Goal: Information Seeking & Learning: Learn about a topic

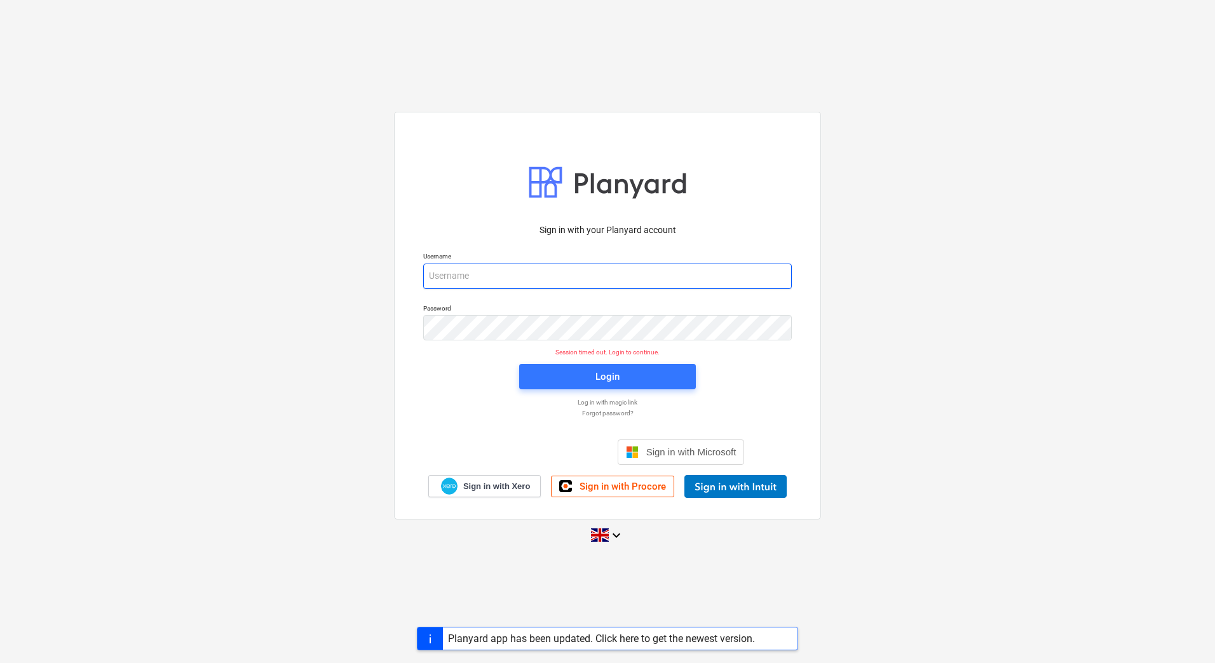
click at [470, 276] on input "email" at bounding box center [607, 276] width 368 height 25
type input "[PERSON_NAME][EMAIL_ADDRESS][DOMAIN_NAME]"
click at [466, 374] on div "Sign in with your Planyard account Username [PERSON_NAME][EMAIL_ADDRESS][DOMAIN…" at bounding box center [607, 356] width 384 height 281
drag, startPoint x: 410, startPoint y: 386, endPoint x: 422, endPoint y: 384, distance: 12.2
click at [410, 386] on div "Sign in with your Planyard account Username [PERSON_NAME][EMAIL_ADDRESS][DOMAIN…" at bounding box center [607, 315] width 427 height 407
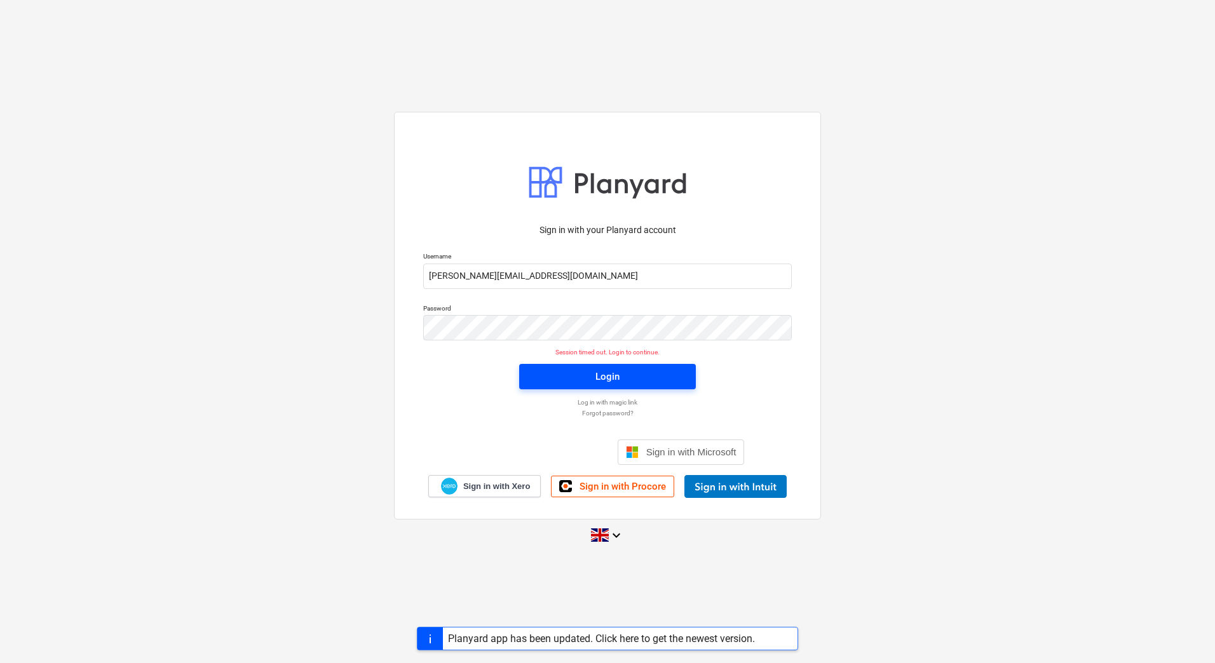
click at [577, 375] on span "Login" at bounding box center [607, 376] width 146 height 17
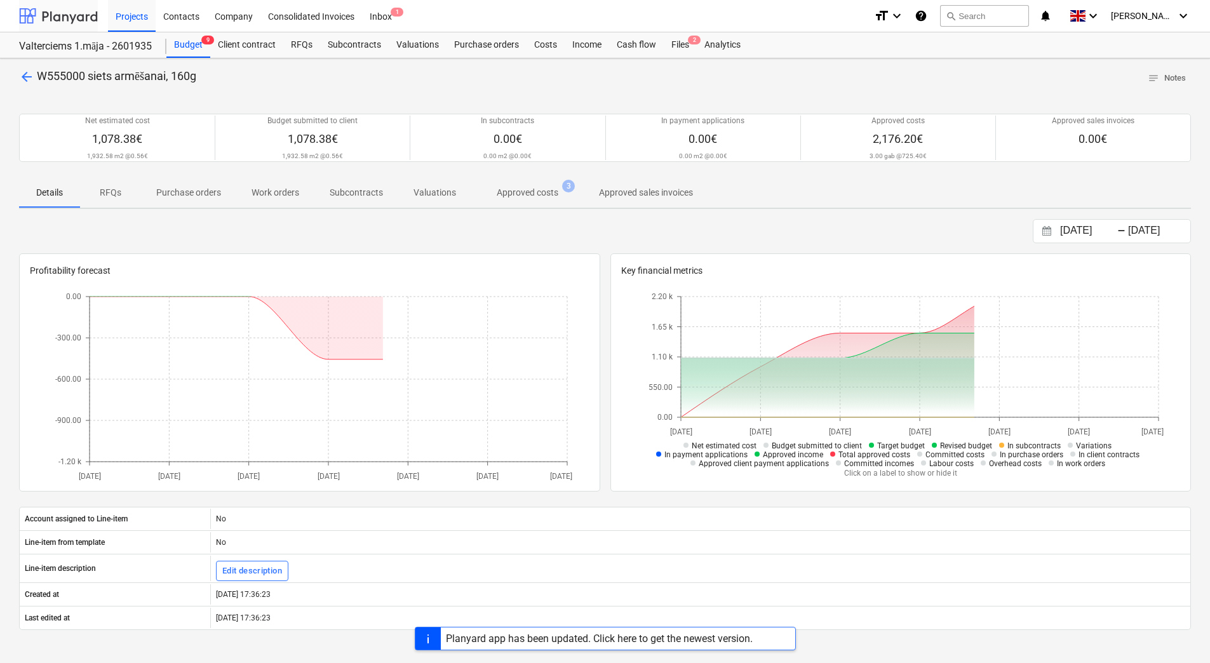
click at [79, 16] on div at bounding box center [58, 16] width 79 height 32
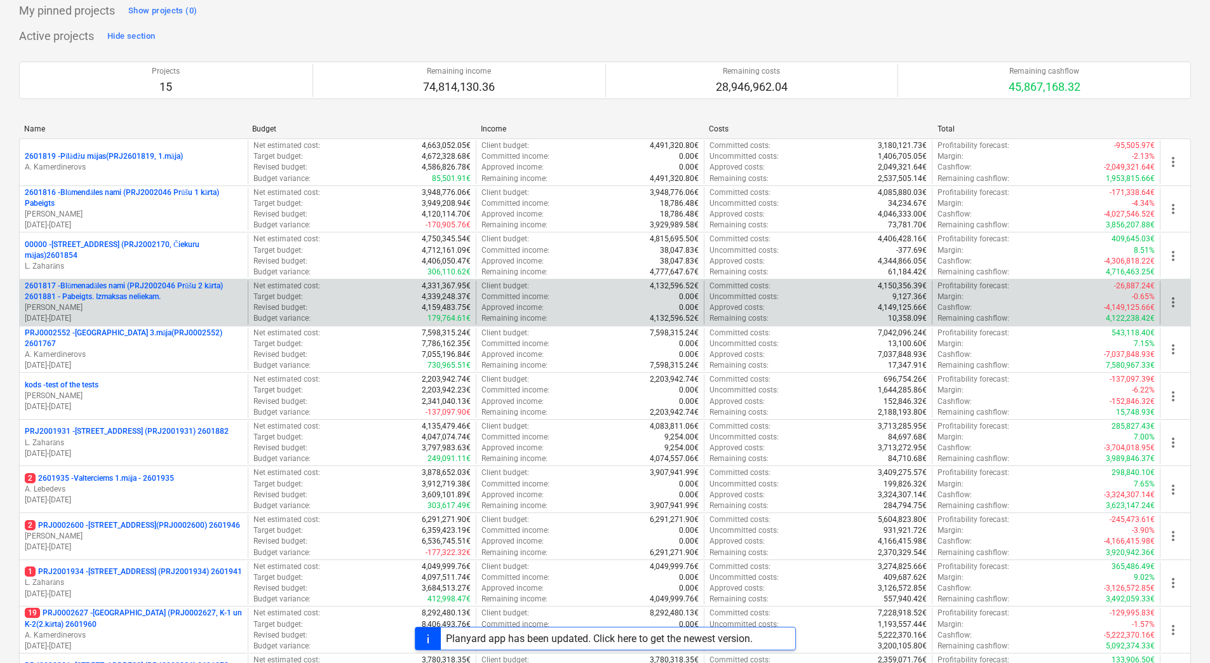
scroll to position [64, 0]
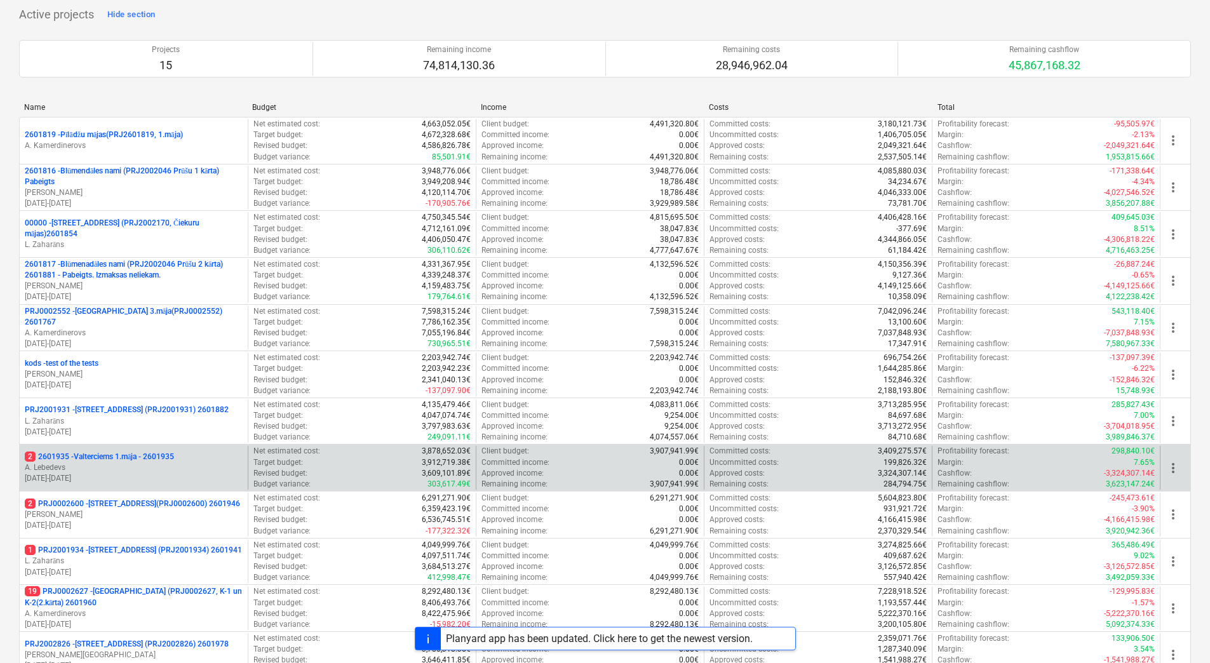
click at [127, 470] on p "A. Lebedevs" at bounding box center [134, 467] width 218 height 11
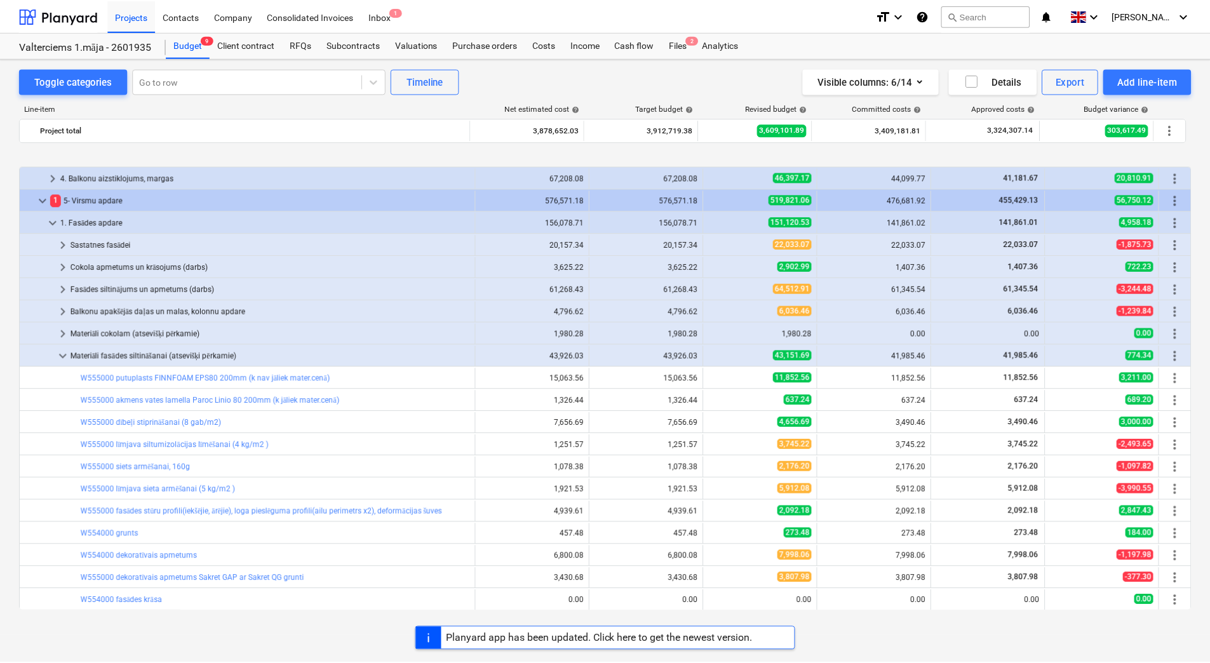
scroll to position [312, 0]
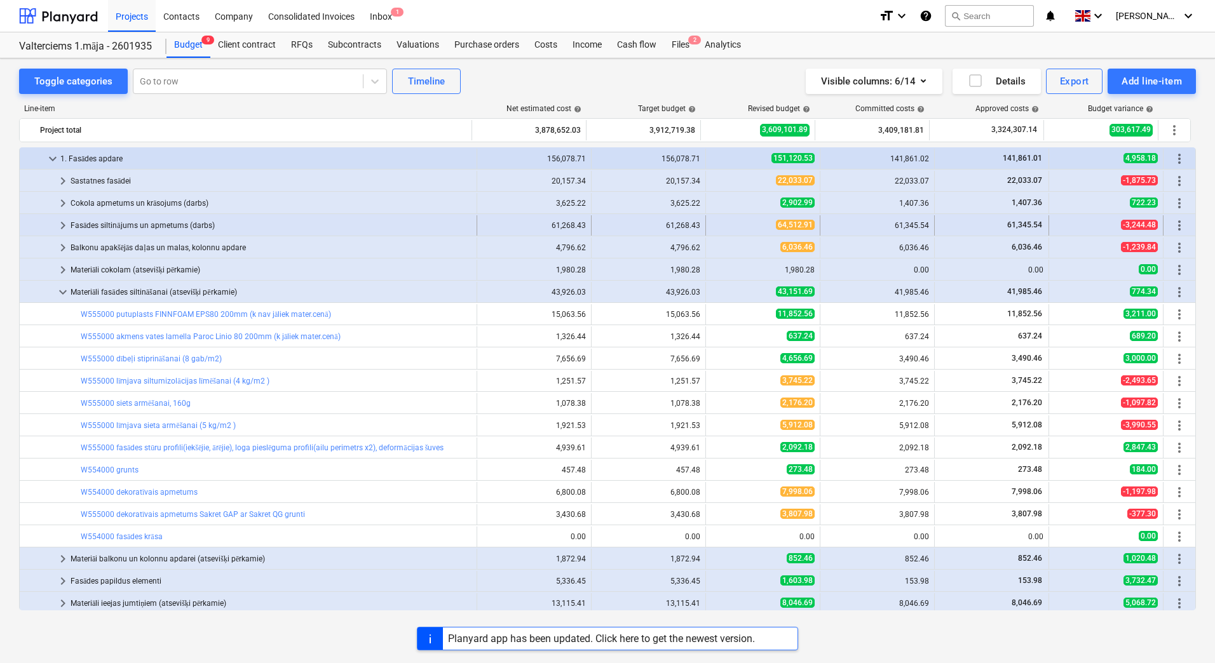
click at [60, 223] on span "keyboard_arrow_right" at bounding box center [62, 225] width 15 height 15
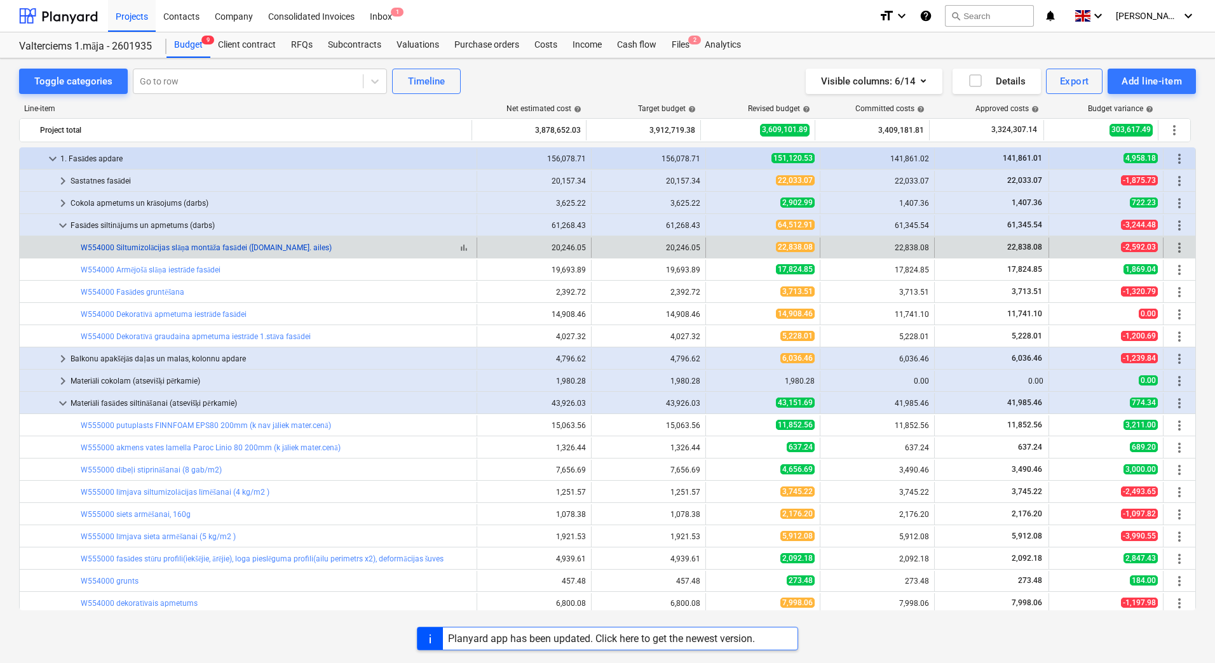
click at [194, 249] on link "W554000 Siltumizolācijas slāņa montāža fasādei ([DOMAIN_NAME]. ailes)" at bounding box center [206, 247] width 251 height 9
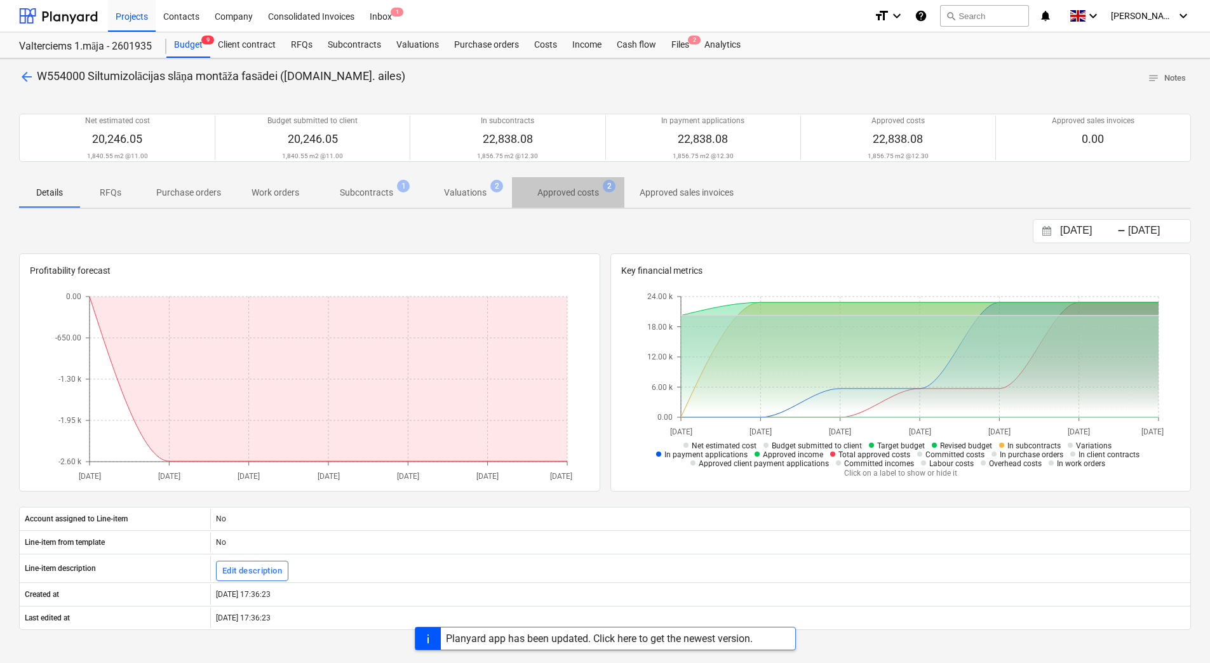
click at [579, 192] on p "Approved costs" at bounding box center [568, 192] width 62 height 13
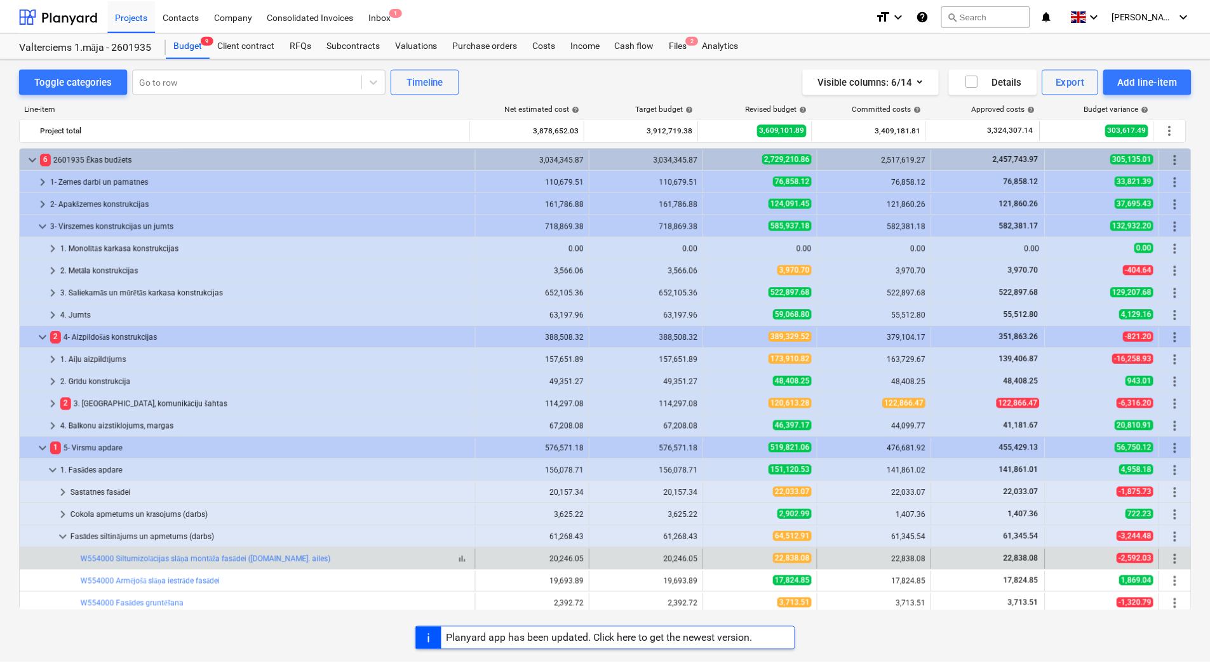
scroll to position [312, 0]
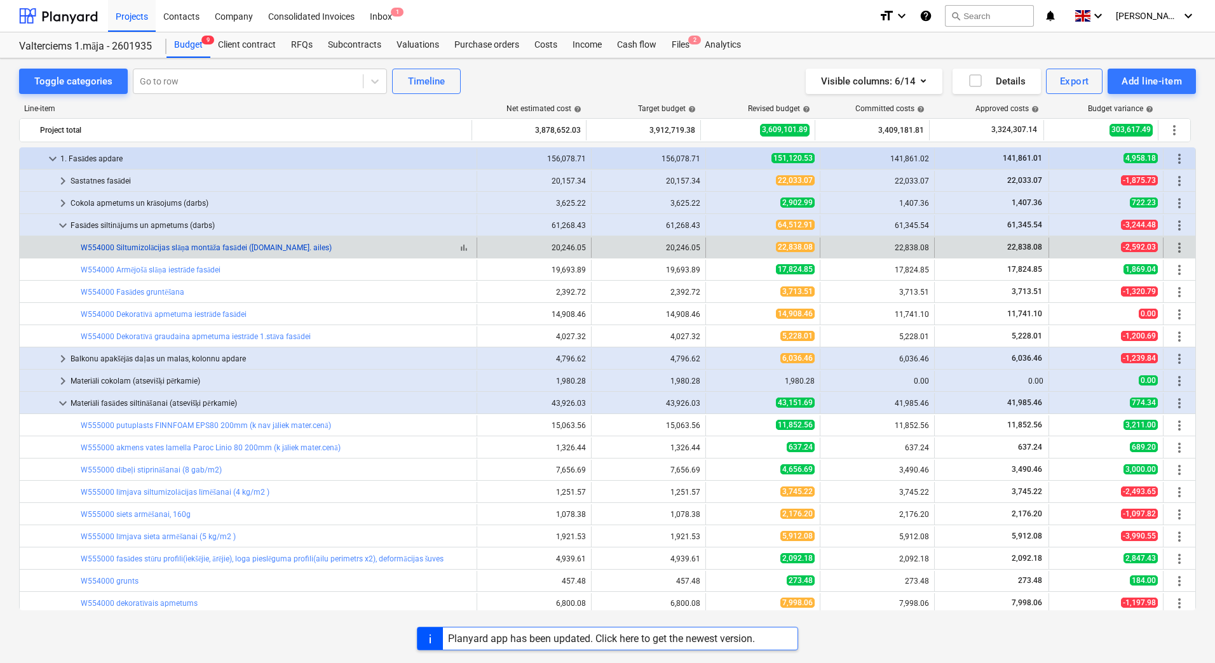
click at [162, 245] on link "W554000 Siltumizolācijas slāņa montāža fasādei ([DOMAIN_NAME]. ailes)" at bounding box center [206, 247] width 251 height 9
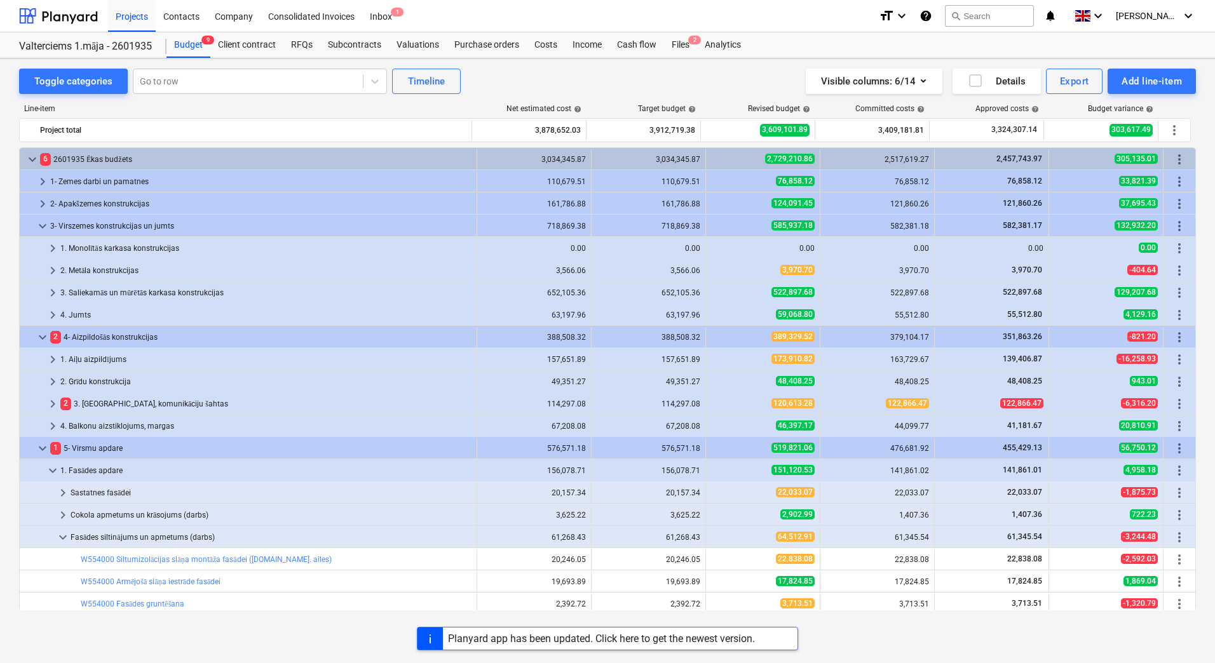
scroll to position [312, 0]
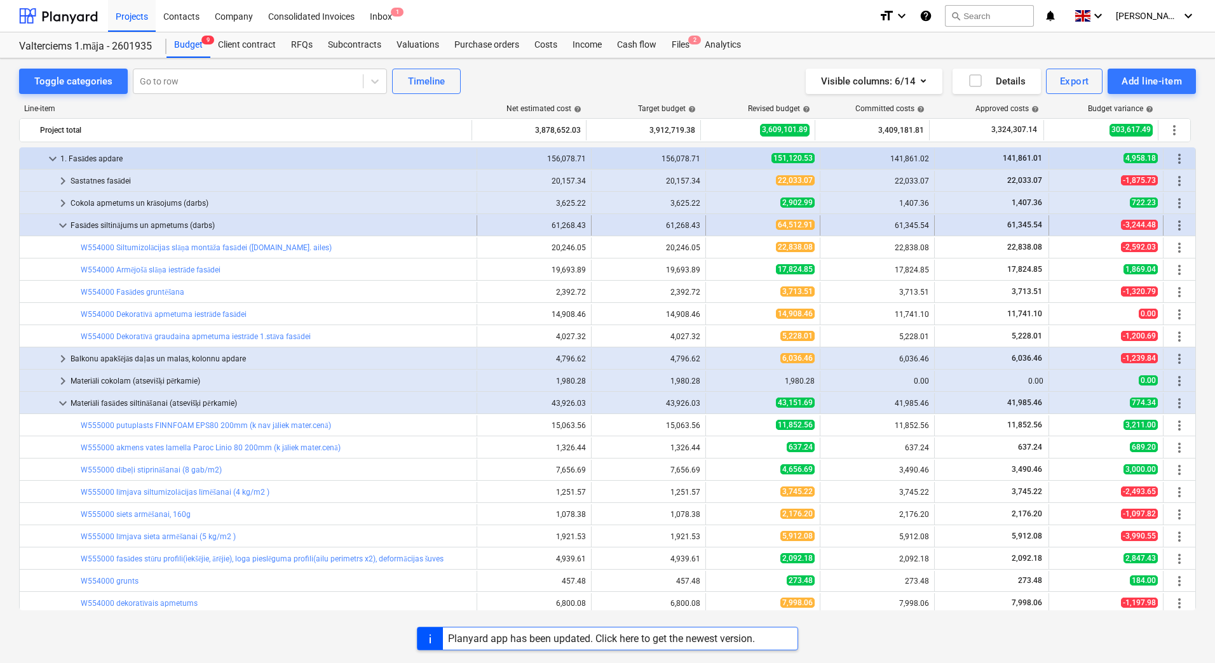
click at [64, 227] on span "keyboard_arrow_down" at bounding box center [62, 225] width 15 height 15
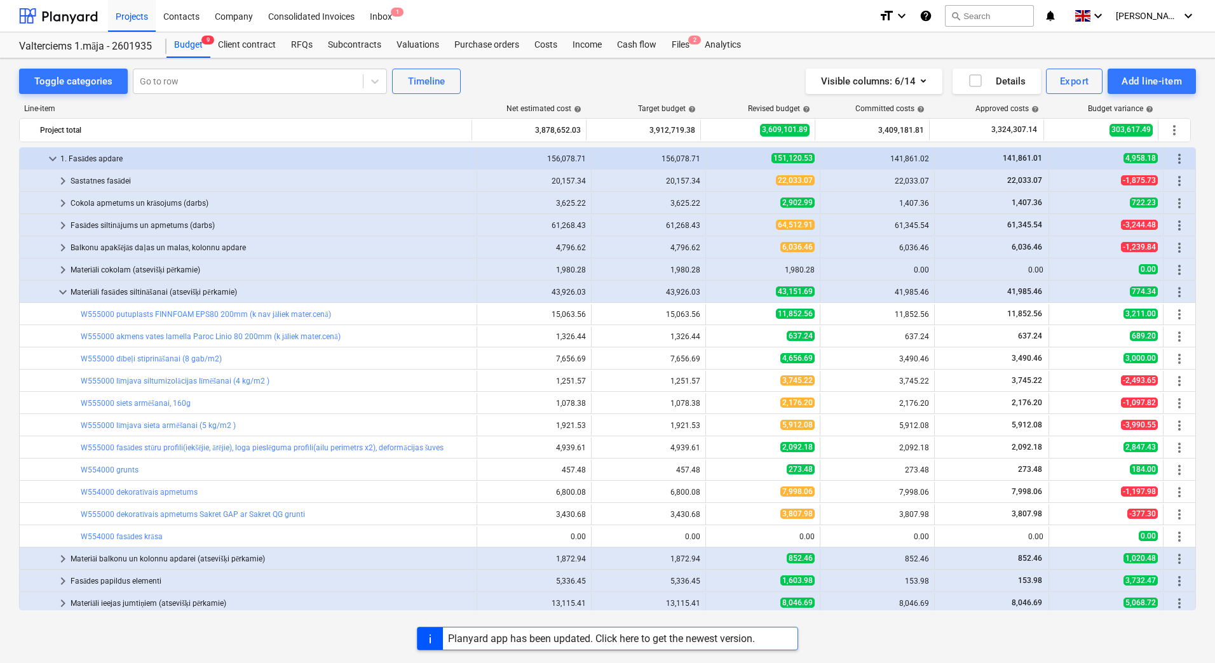
click at [61, 289] on span "keyboard_arrow_down" at bounding box center [62, 292] width 15 height 15
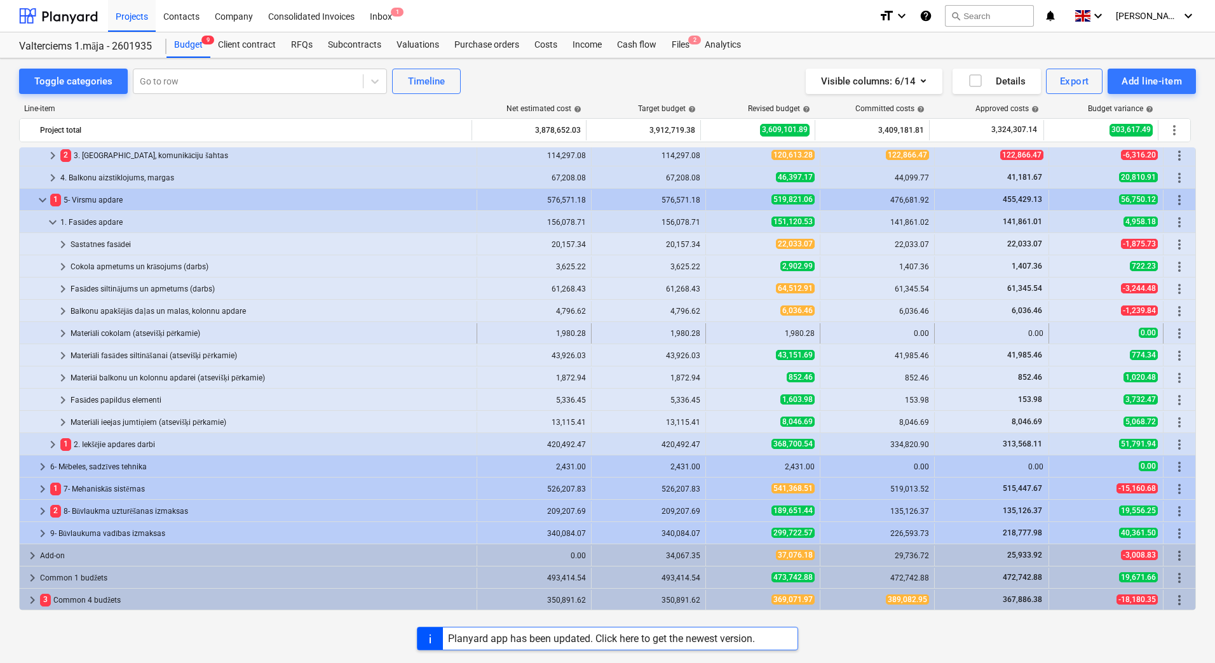
scroll to position [248, 0]
click at [51, 446] on span "keyboard_arrow_right" at bounding box center [52, 444] width 15 height 15
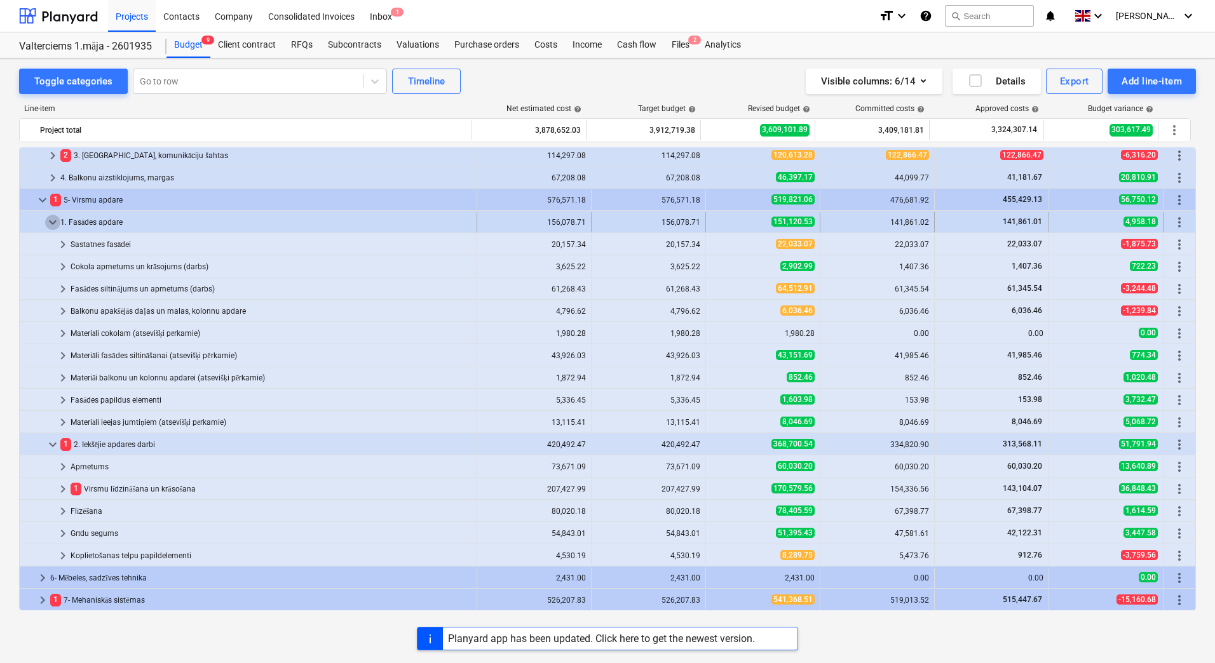
click at [54, 221] on span "keyboard_arrow_down" at bounding box center [52, 222] width 15 height 15
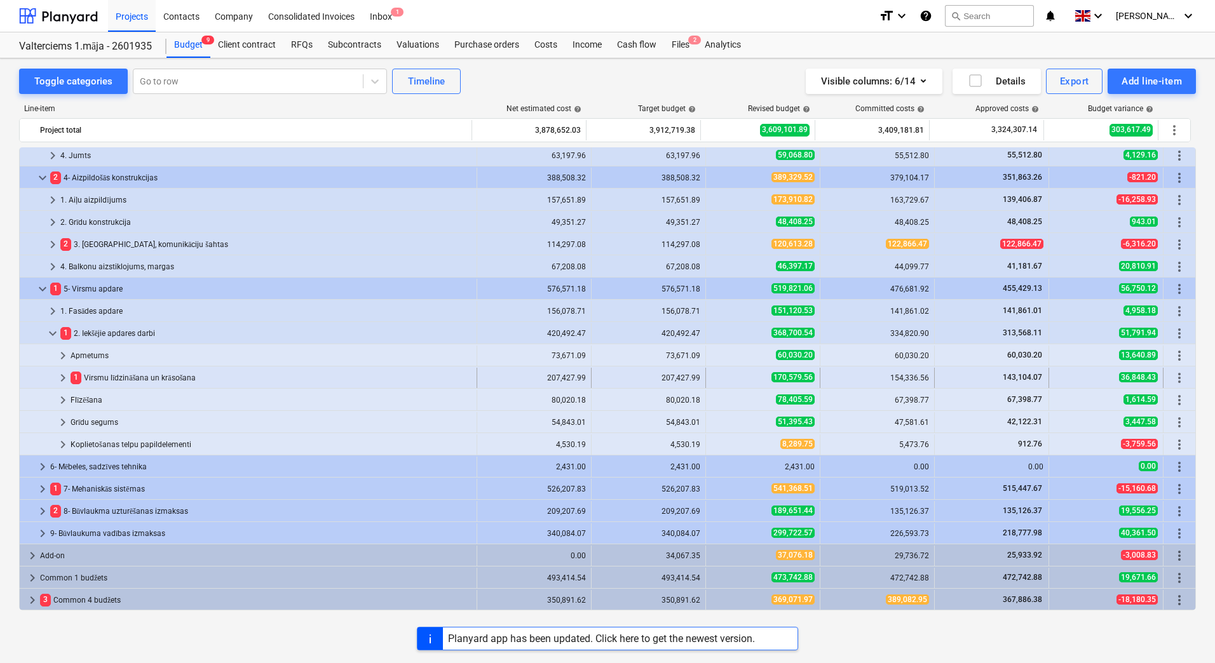
click at [64, 379] on span "keyboard_arrow_right" at bounding box center [62, 377] width 15 height 15
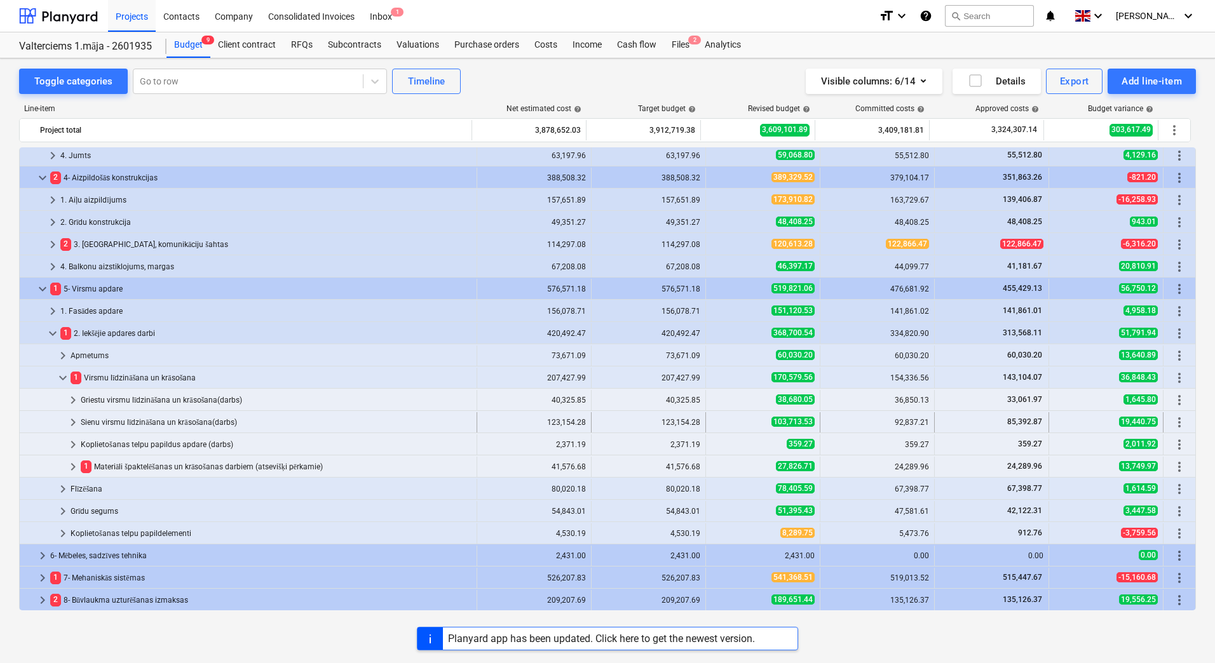
click at [72, 422] on span "keyboard_arrow_right" at bounding box center [72, 422] width 15 height 15
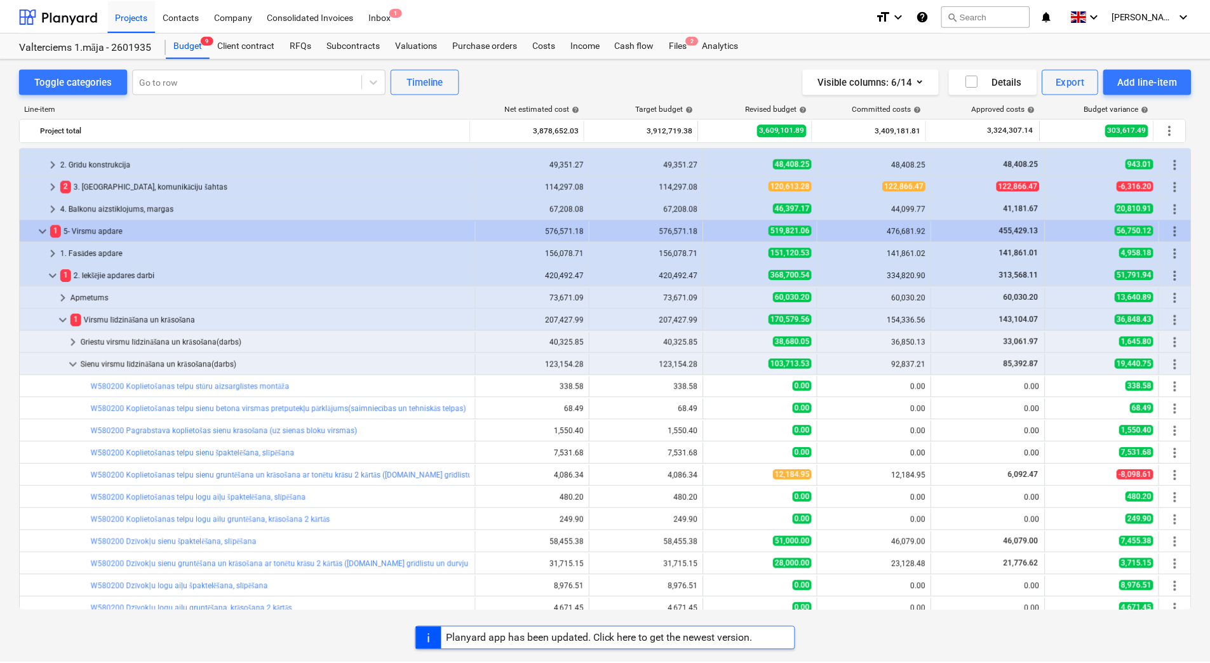
scroll to position [223, 0]
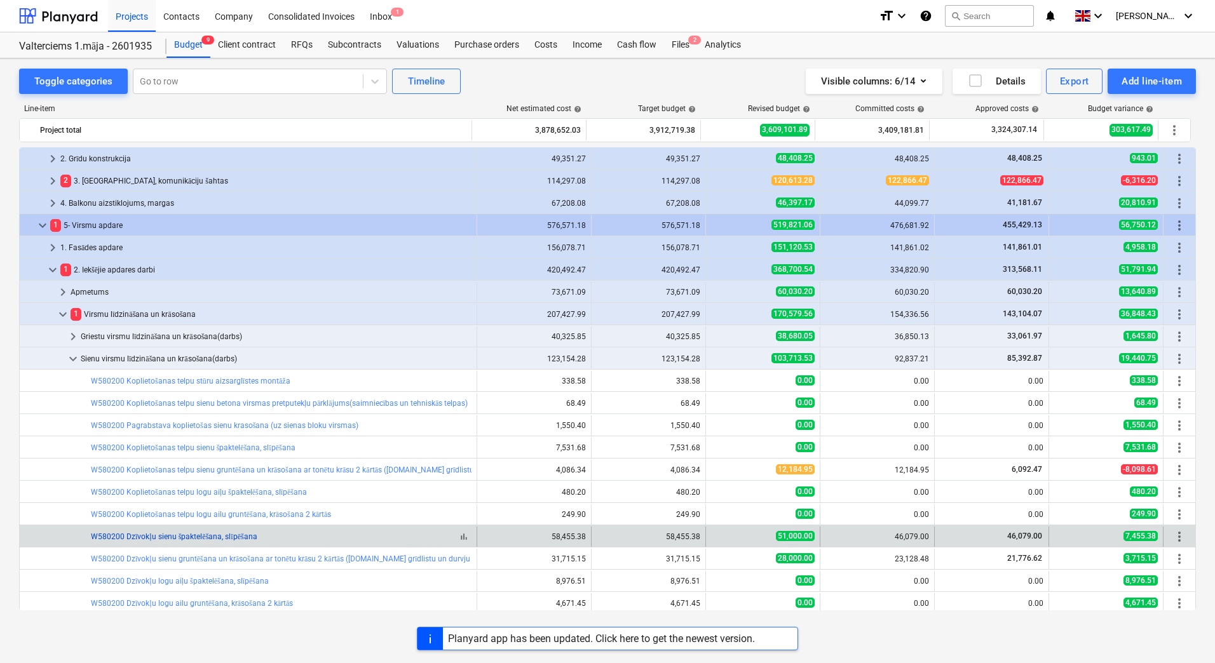
click at [199, 534] on link "W580200 Dzīvokļu sienu špaktelēšana, slīpēšana" at bounding box center [174, 536] width 166 height 9
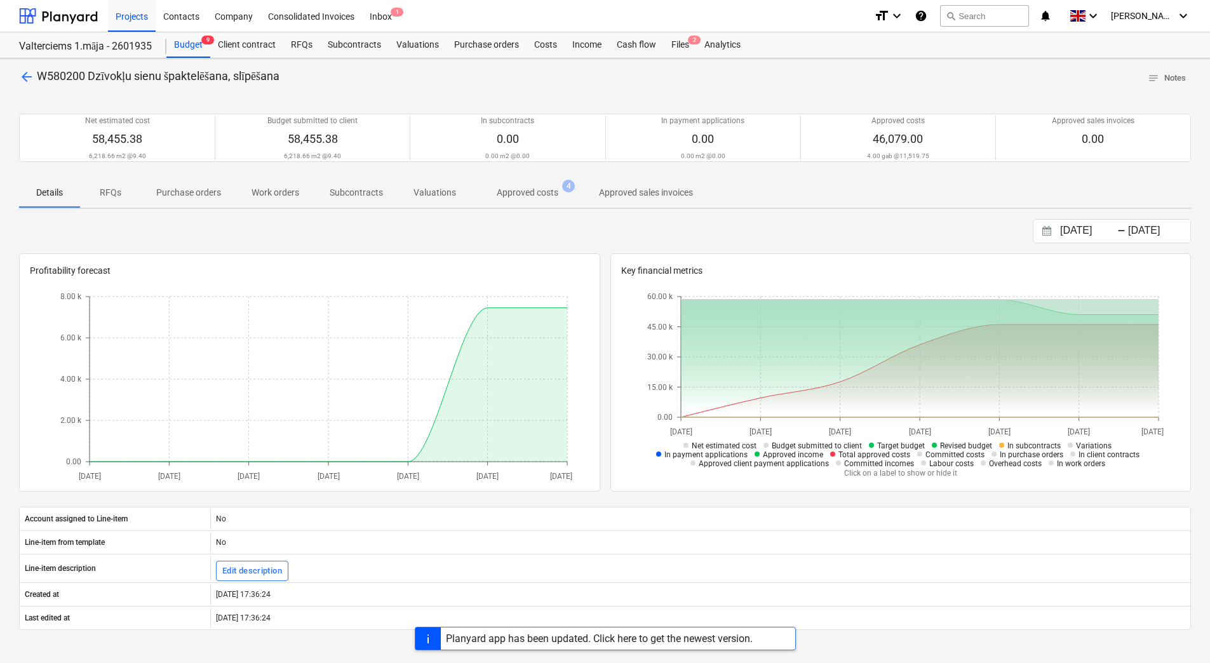
click at [25, 75] on span "arrow_back" at bounding box center [26, 76] width 15 height 15
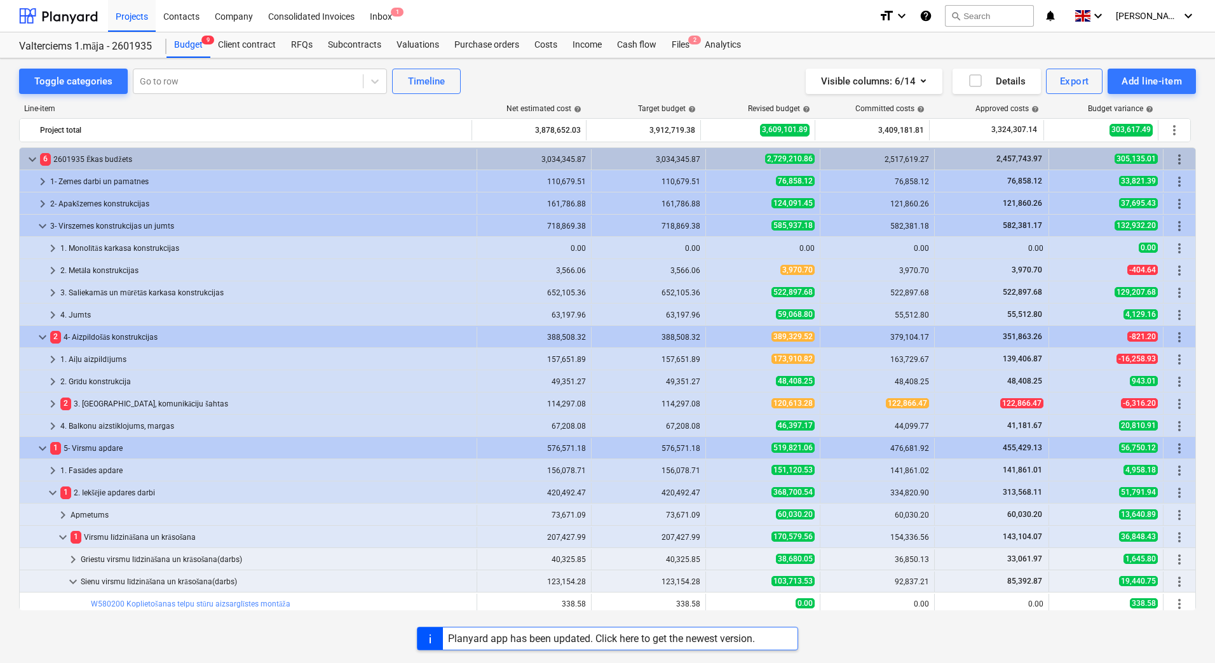
scroll to position [223, 0]
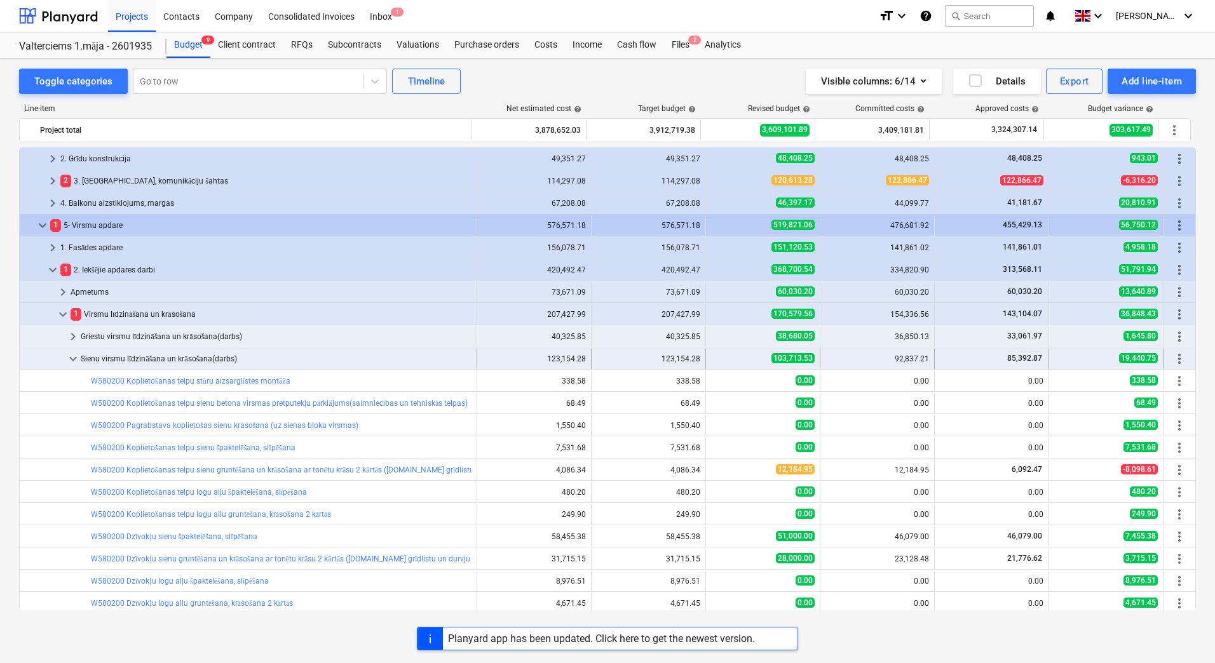
click at [70, 359] on span "keyboard_arrow_down" at bounding box center [72, 358] width 15 height 15
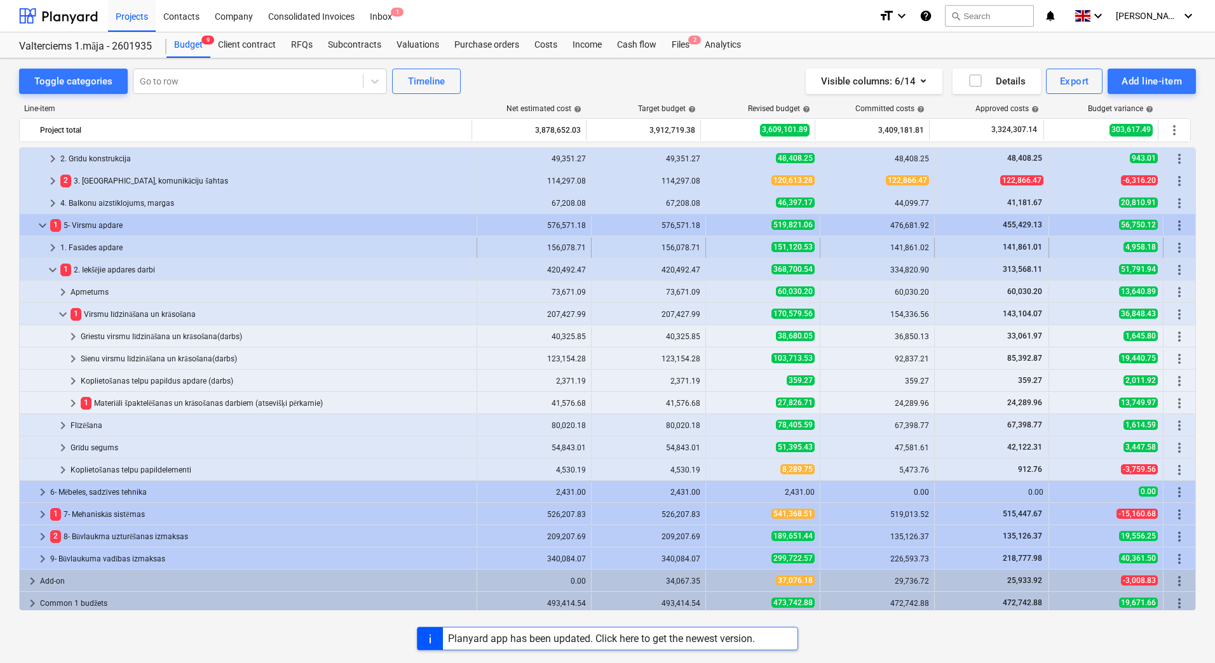
click at [51, 246] on span "keyboard_arrow_right" at bounding box center [52, 247] width 15 height 15
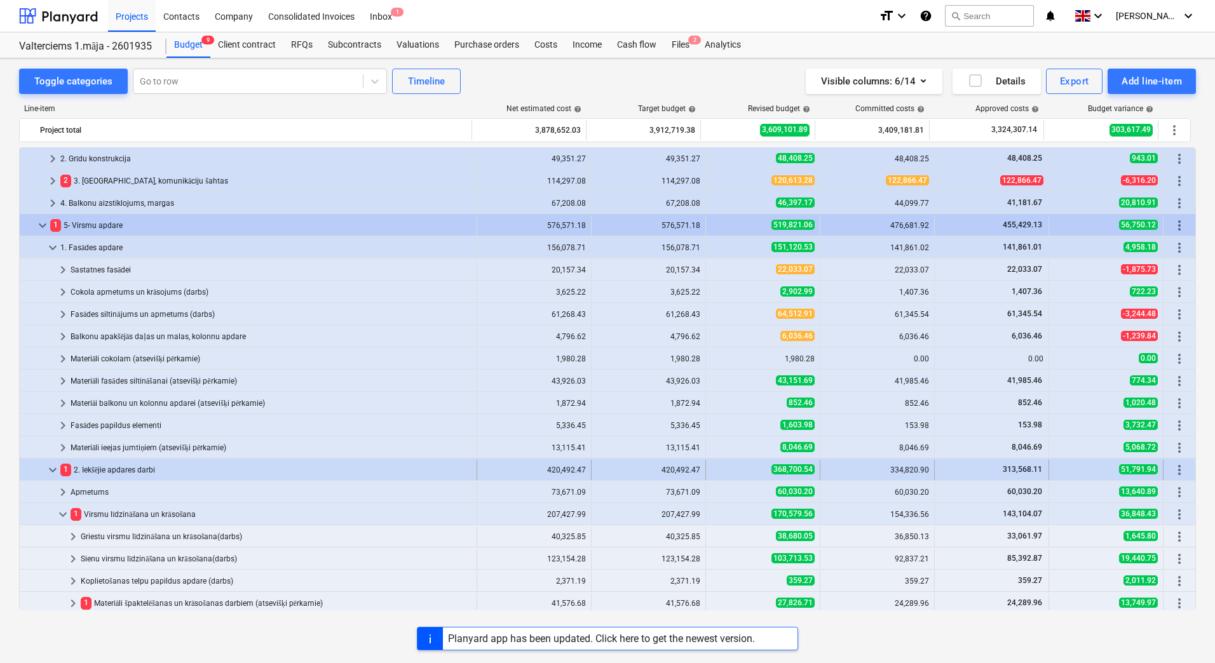
click at [50, 473] on span "keyboard_arrow_down" at bounding box center [52, 469] width 15 height 15
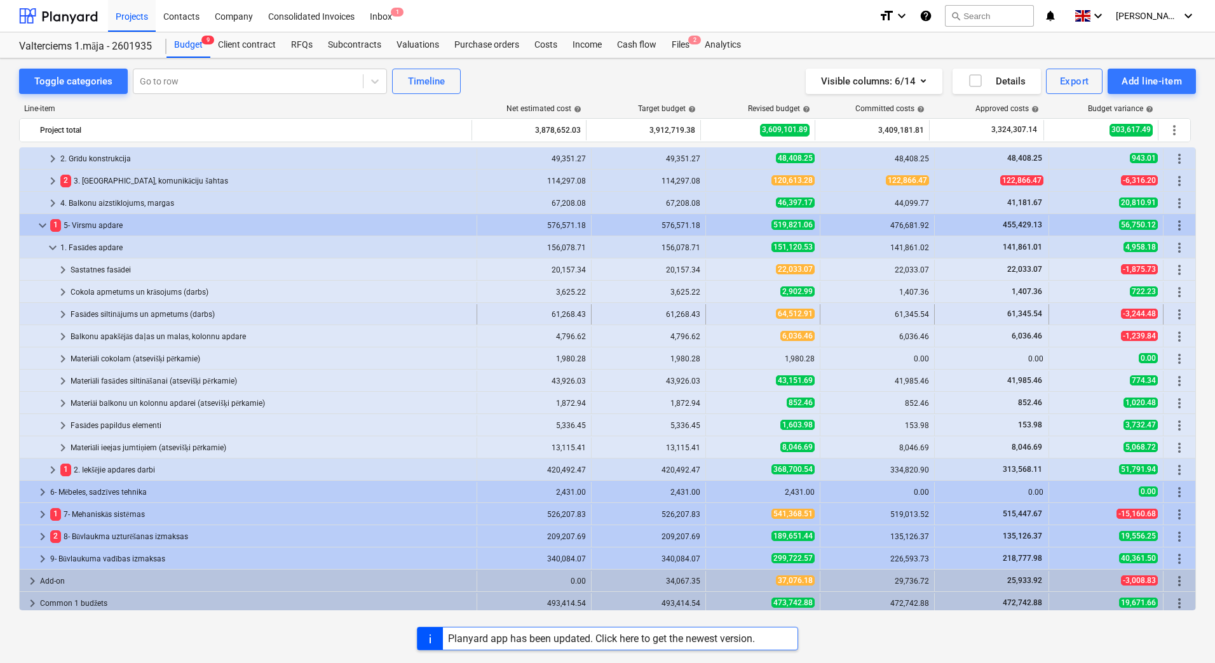
click at [62, 311] on span "keyboard_arrow_right" at bounding box center [62, 314] width 15 height 15
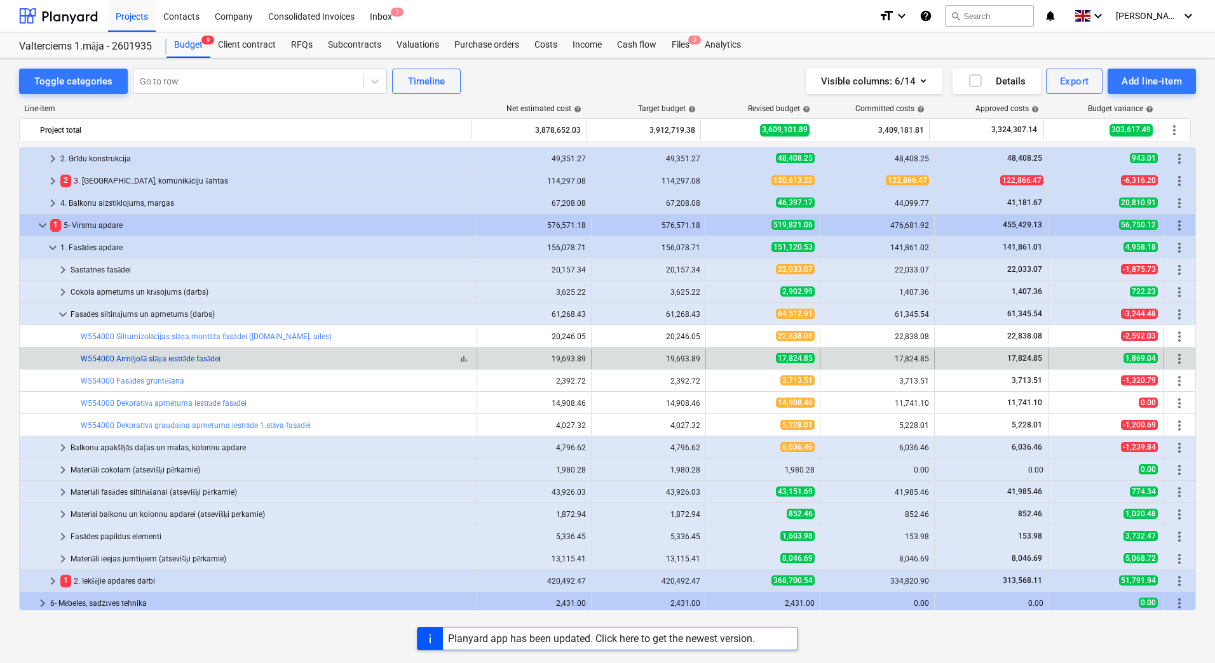
click at [170, 359] on link "W554000 Armējošā slāņa iestrāde fasādei" at bounding box center [151, 358] width 140 height 9
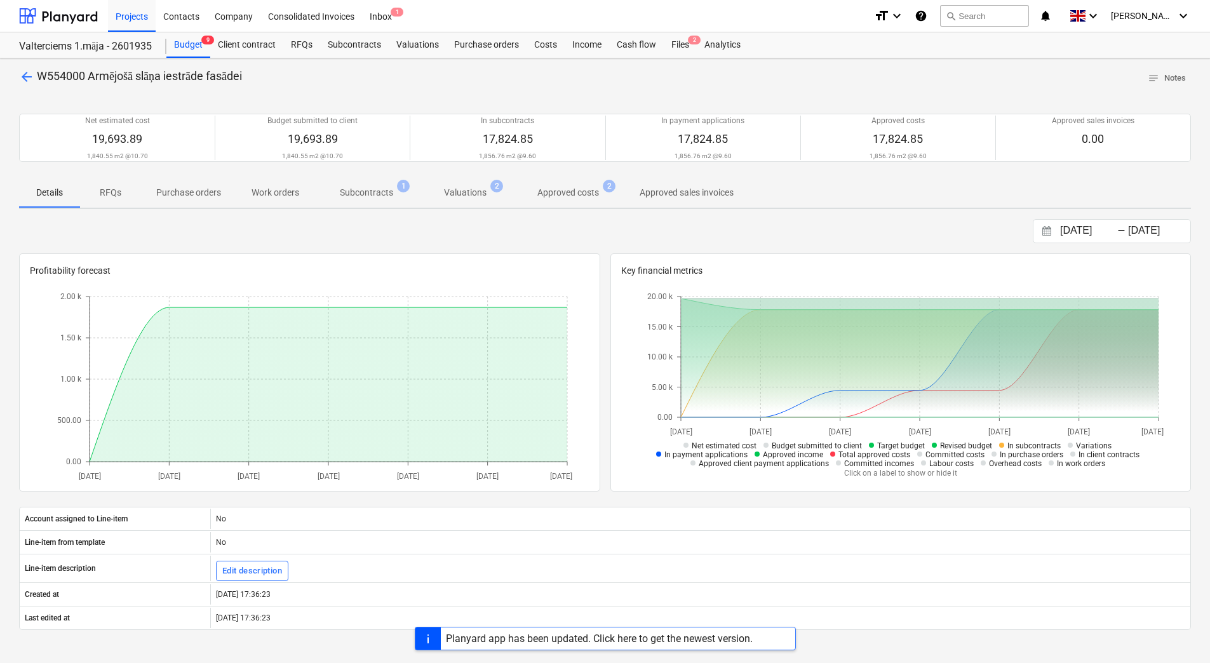
click at [27, 73] on span "arrow_back" at bounding box center [26, 76] width 15 height 15
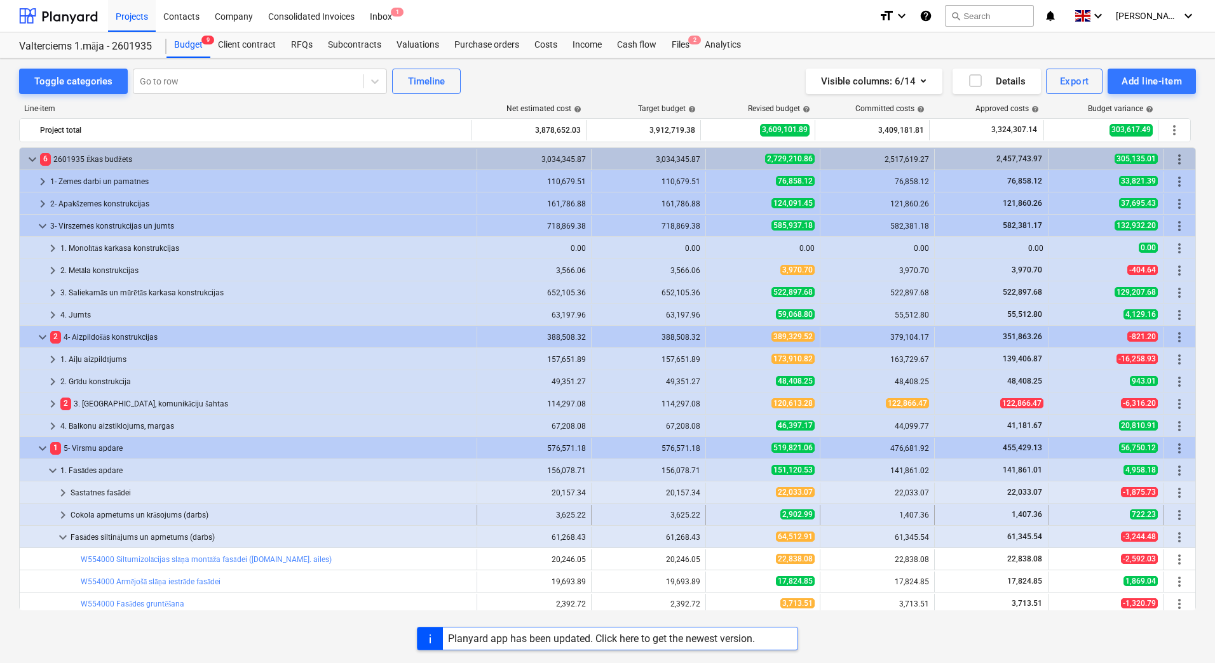
scroll to position [223, 0]
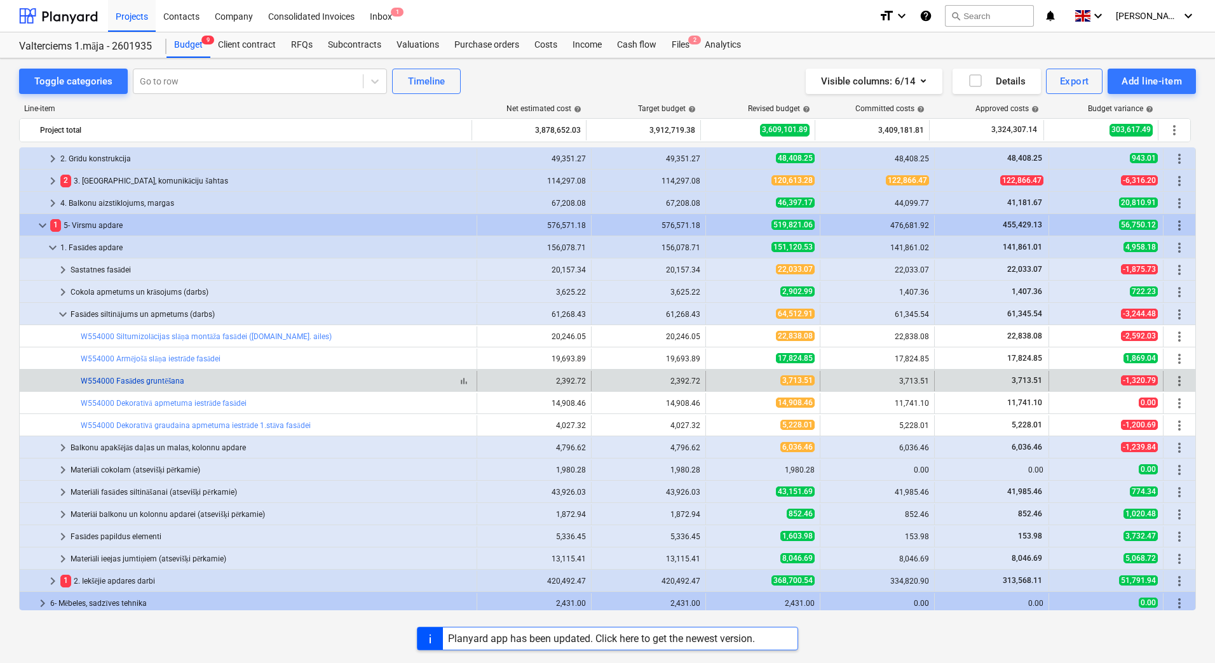
click at [151, 384] on link "W554000 Fasādes gruntēšana" at bounding box center [133, 381] width 104 height 9
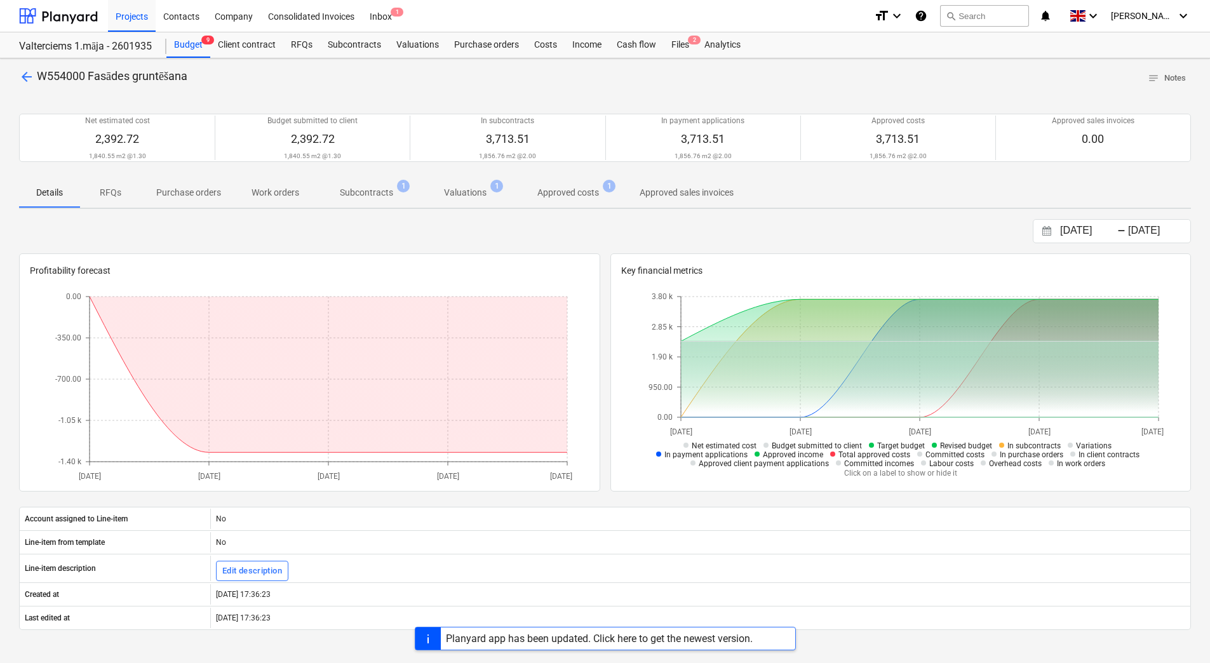
click at [24, 73] on span "arrow_back" at bounding box center [26, 76] width 15 height 15
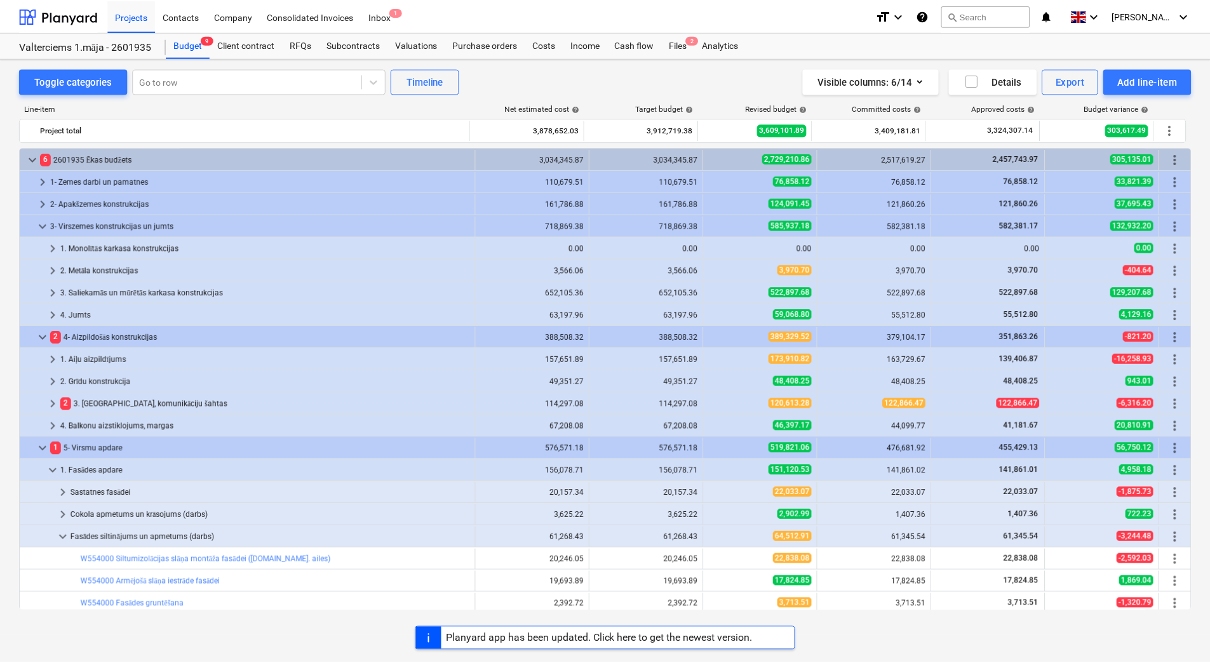
scroll to position [223, 0]
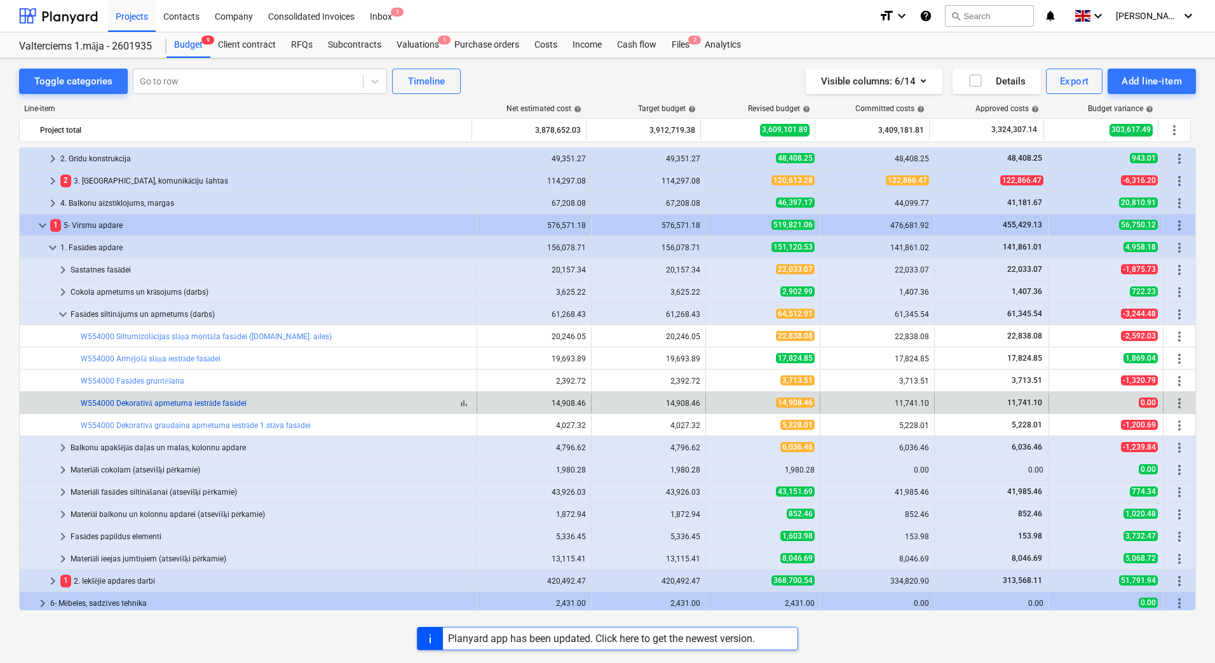
click at [204, 403] on link "W554000 Dekoratīvā apmetuma iestrāde fasādei" at bounding box center [164, 403] width 166 height 9
